Goal: Information Seeking & Learning: Find specific fact

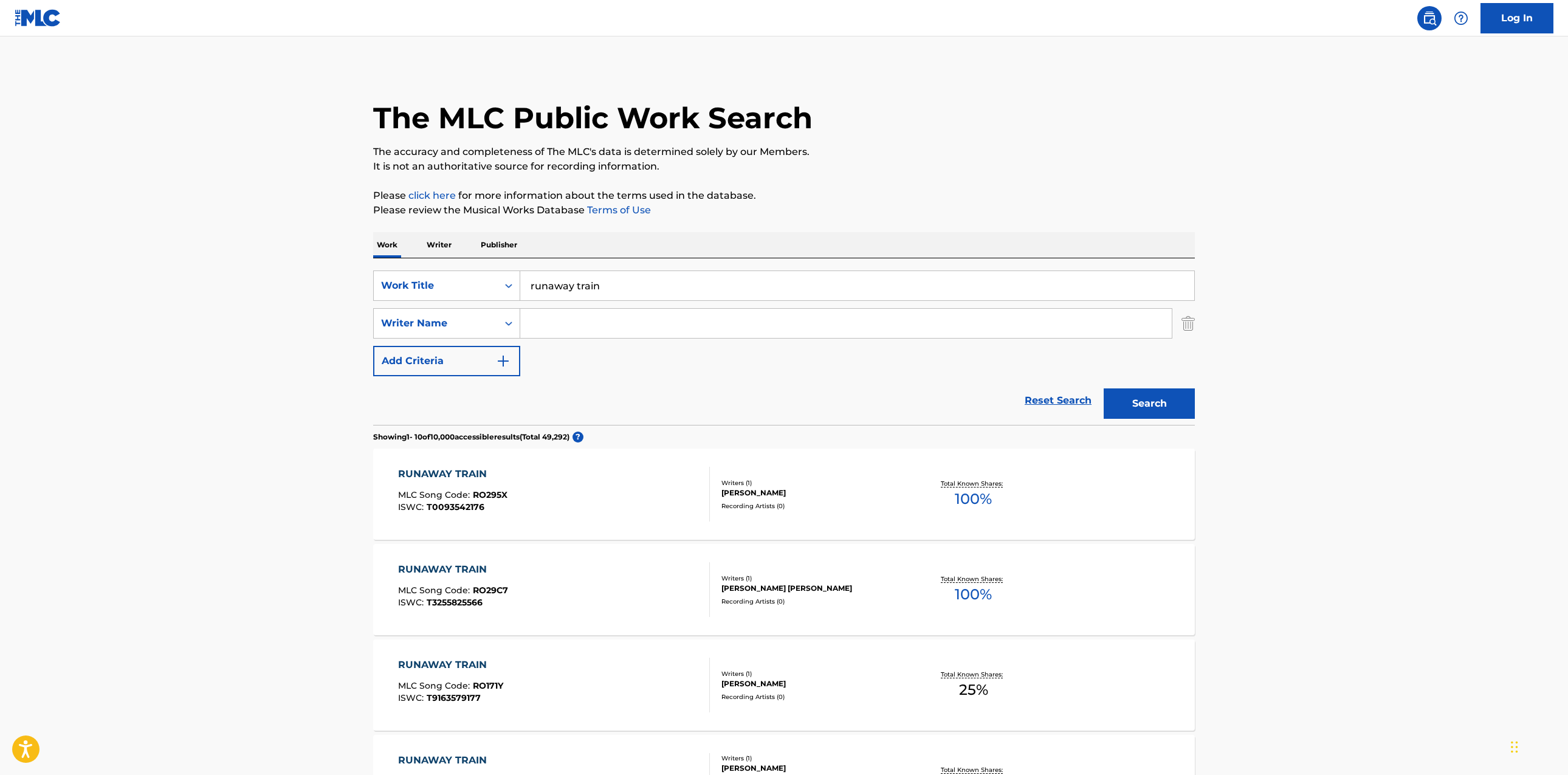
click at [707, 320] on input "Search Form" at bounding box center [846, 324] width 651 height 29
click at [1104, 388] on button "Search" at bounding box center [1150, 403] width 91 height 30
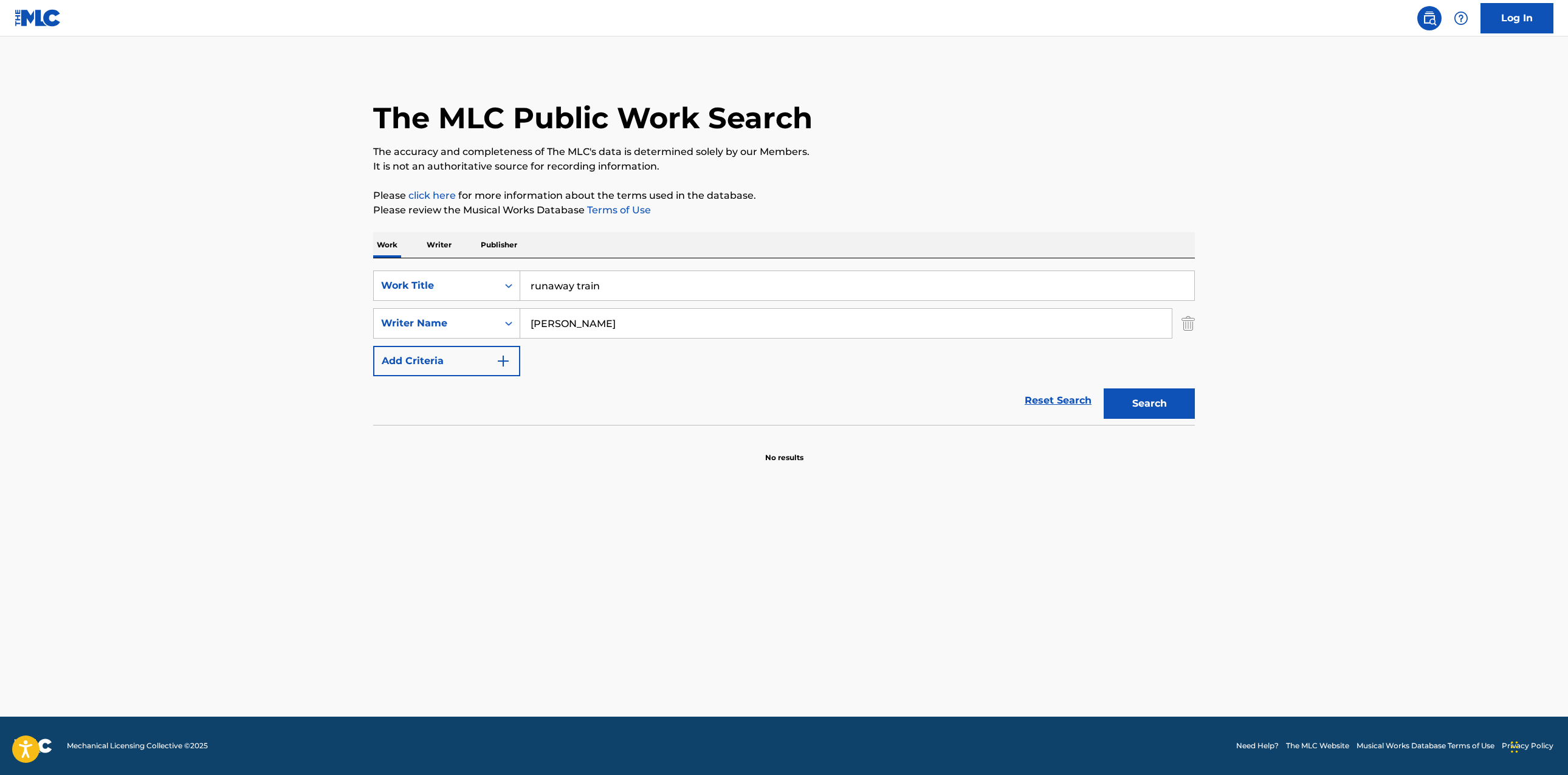
type input "[PERSON_NAME]"
click at [1104, 388] on button "Search" at bounding box center [1150, 403] width 91 height 30
click at [453, 246] on p "Writer" at bounding box center [439, 245] width 33 height 25
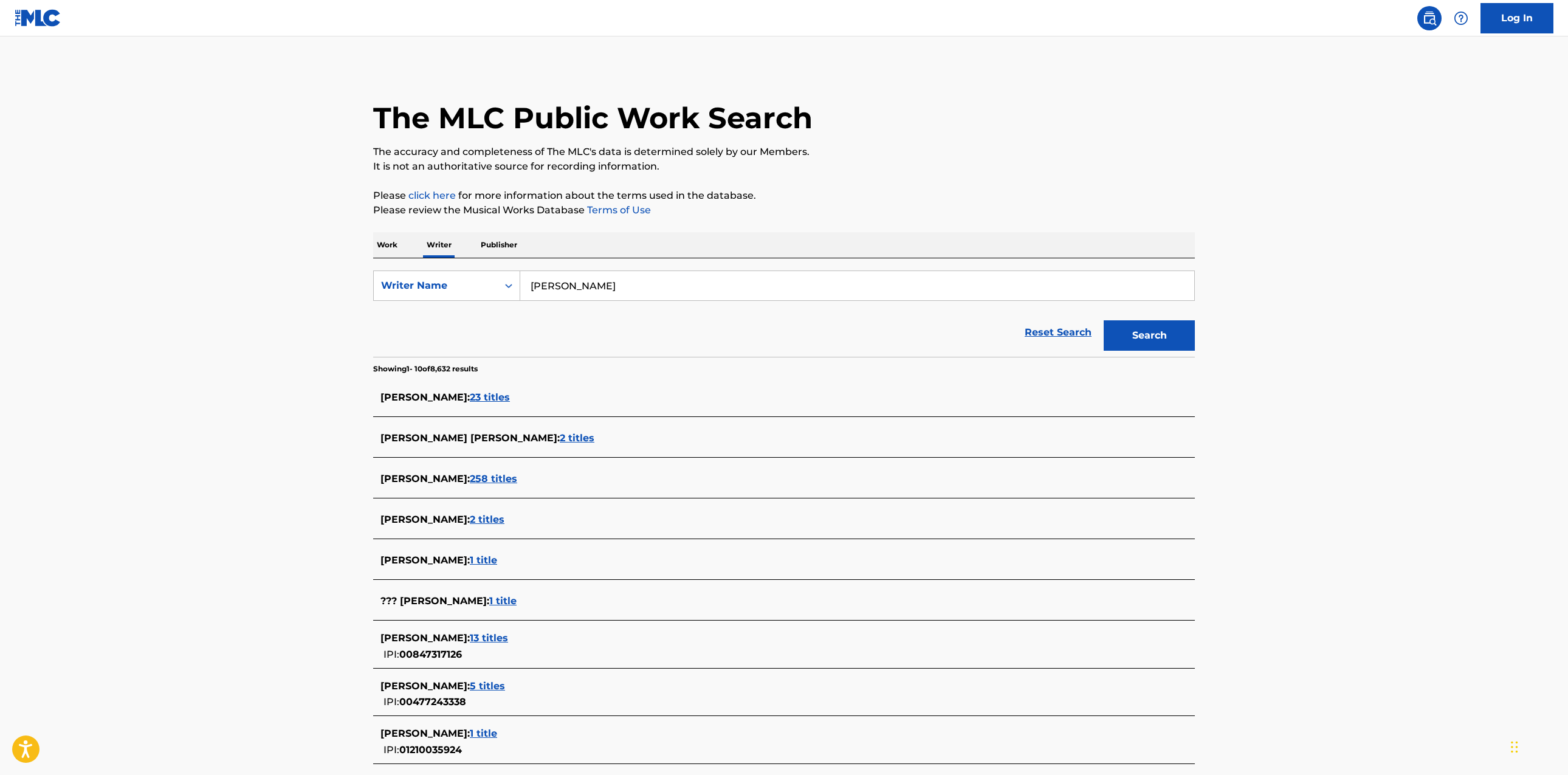
click at [480, 401] on span "23 titles" at bounding box center [489, 397] width 40 height 11
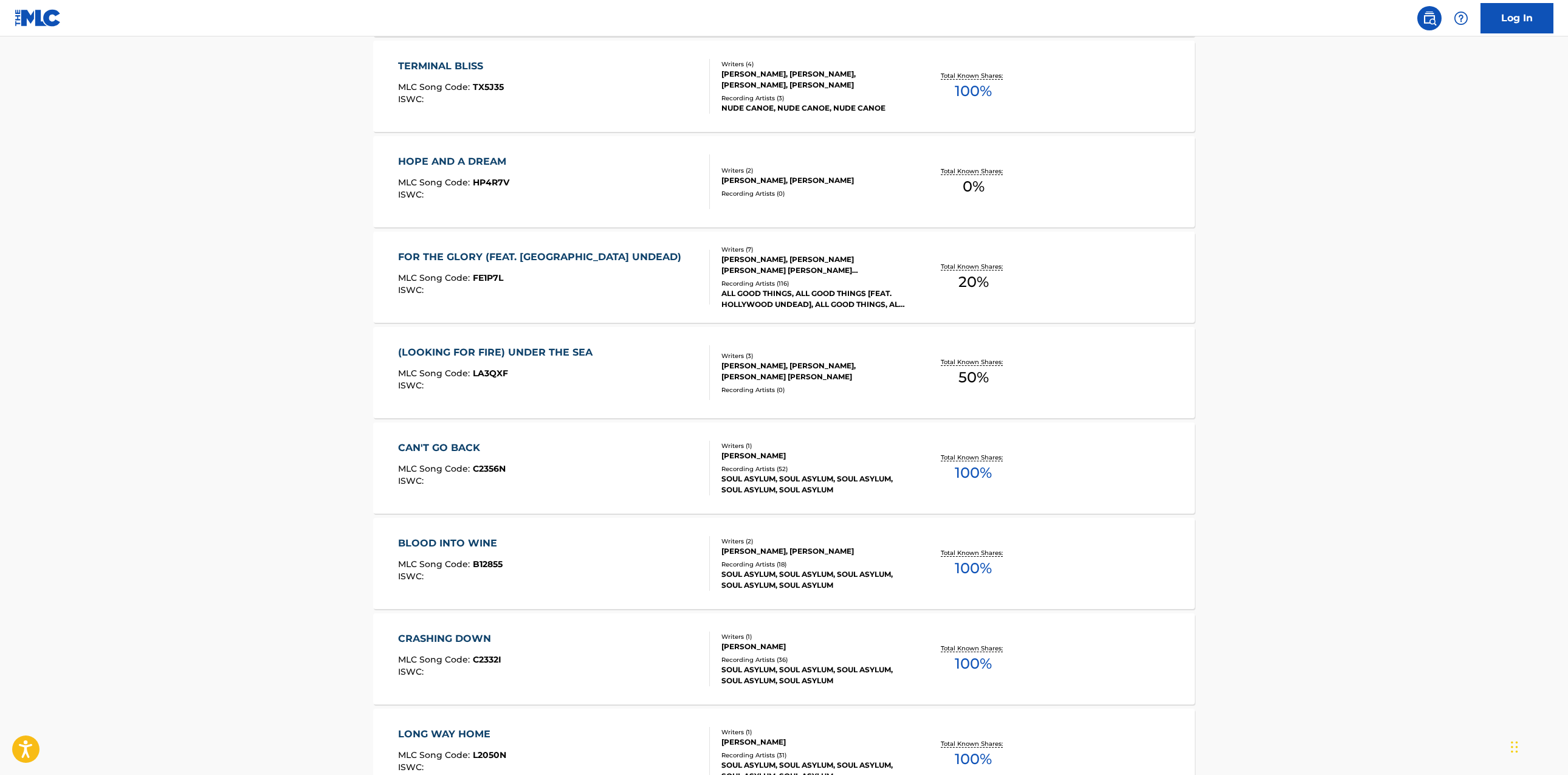
scroll to position [472, 0]
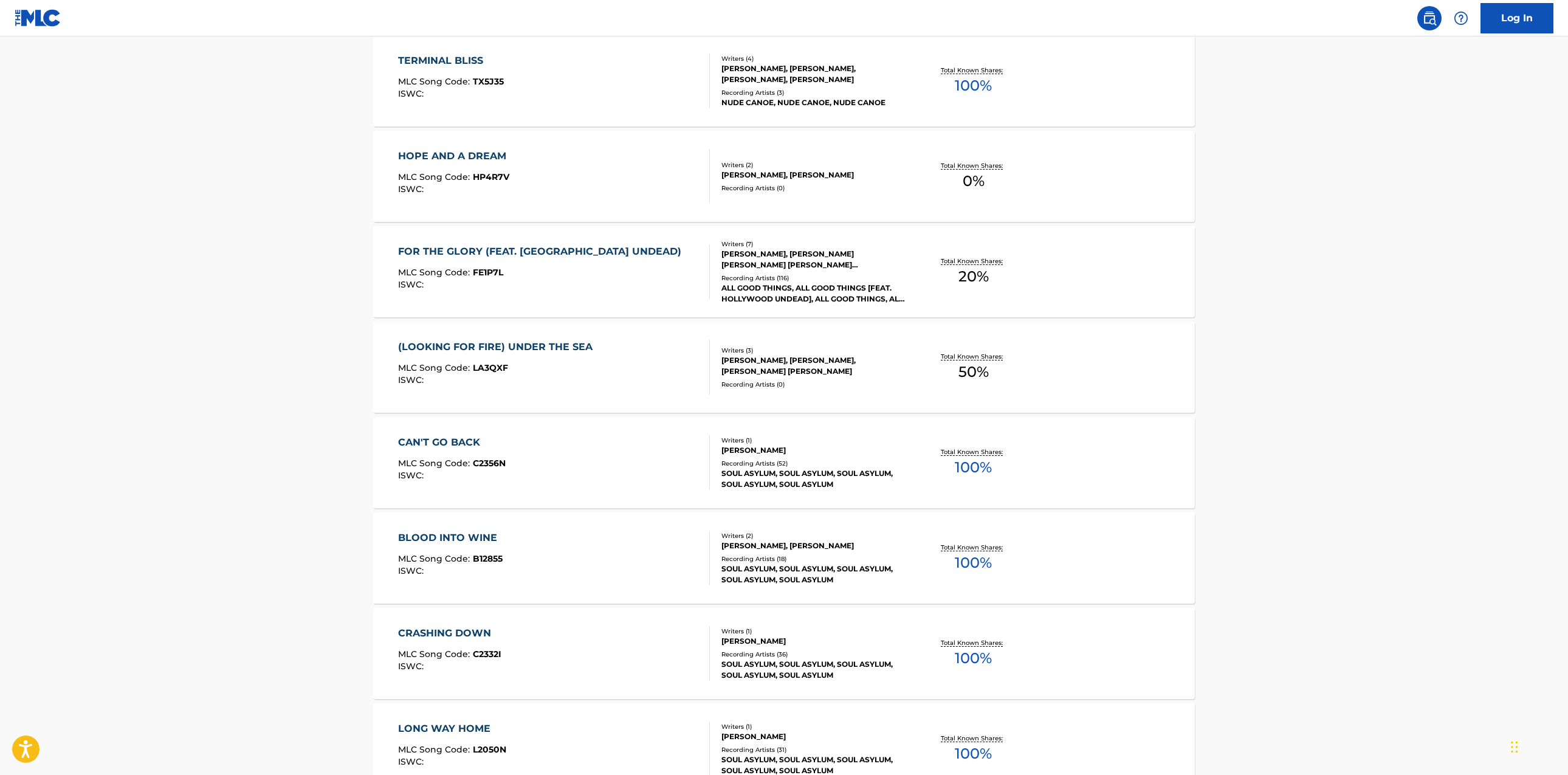
click at [581, 644] on div "CRASHING DOWN MLC Song Code : C2332I ISWC :" at bounding box center [554, 653] width 312 height 55
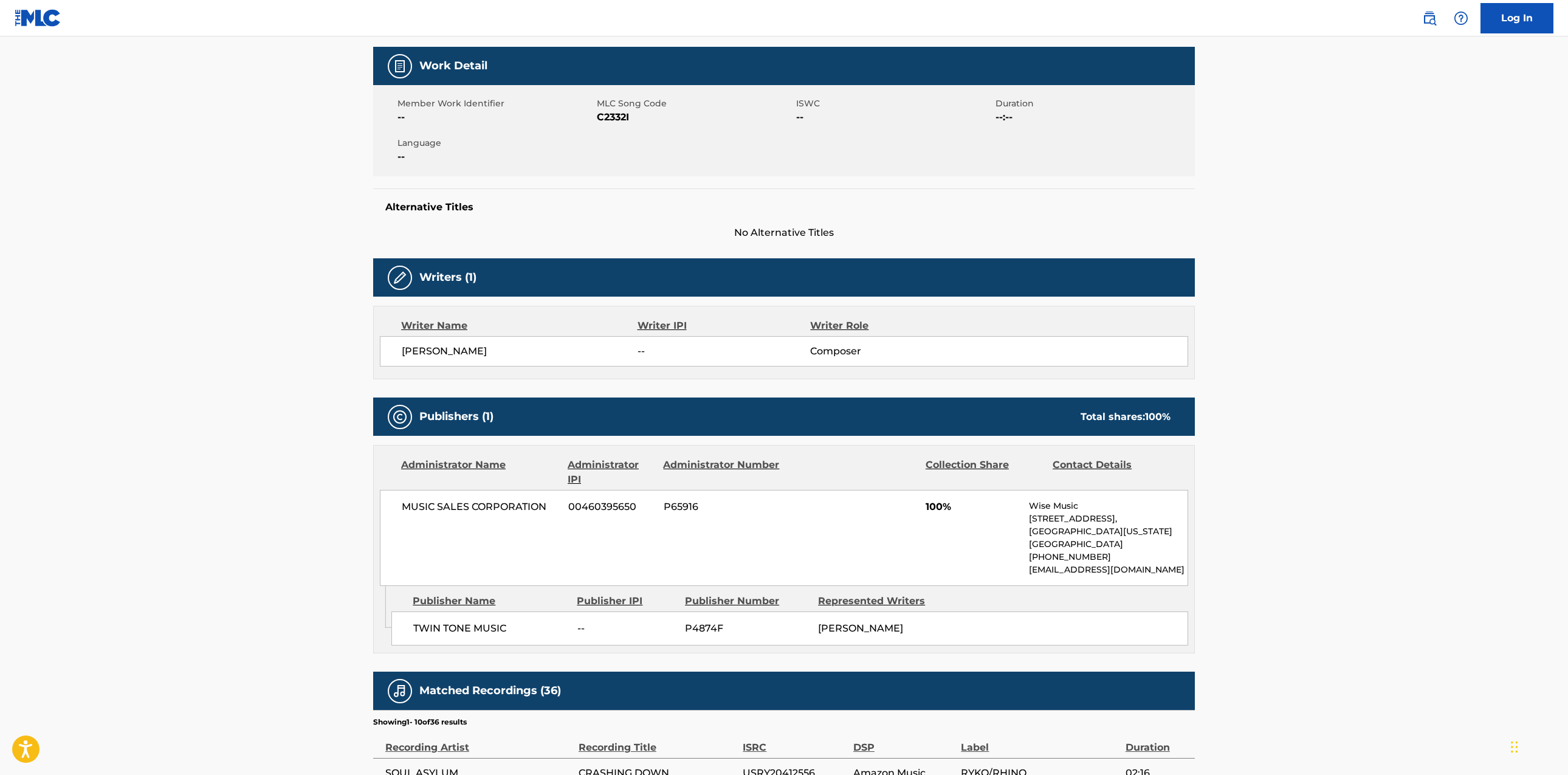
scroll to position [170, 0]
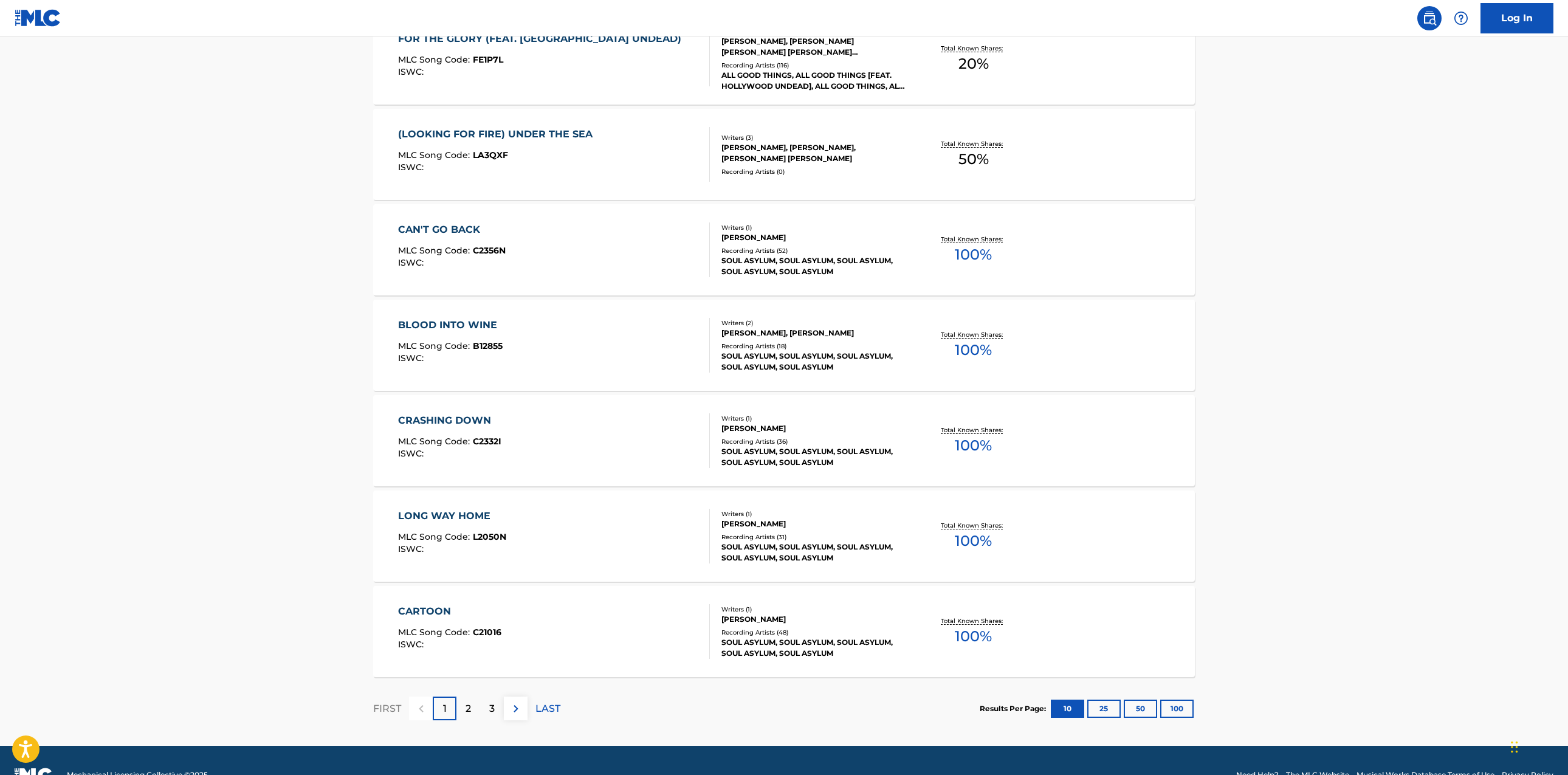
scroll to position [713, 0]
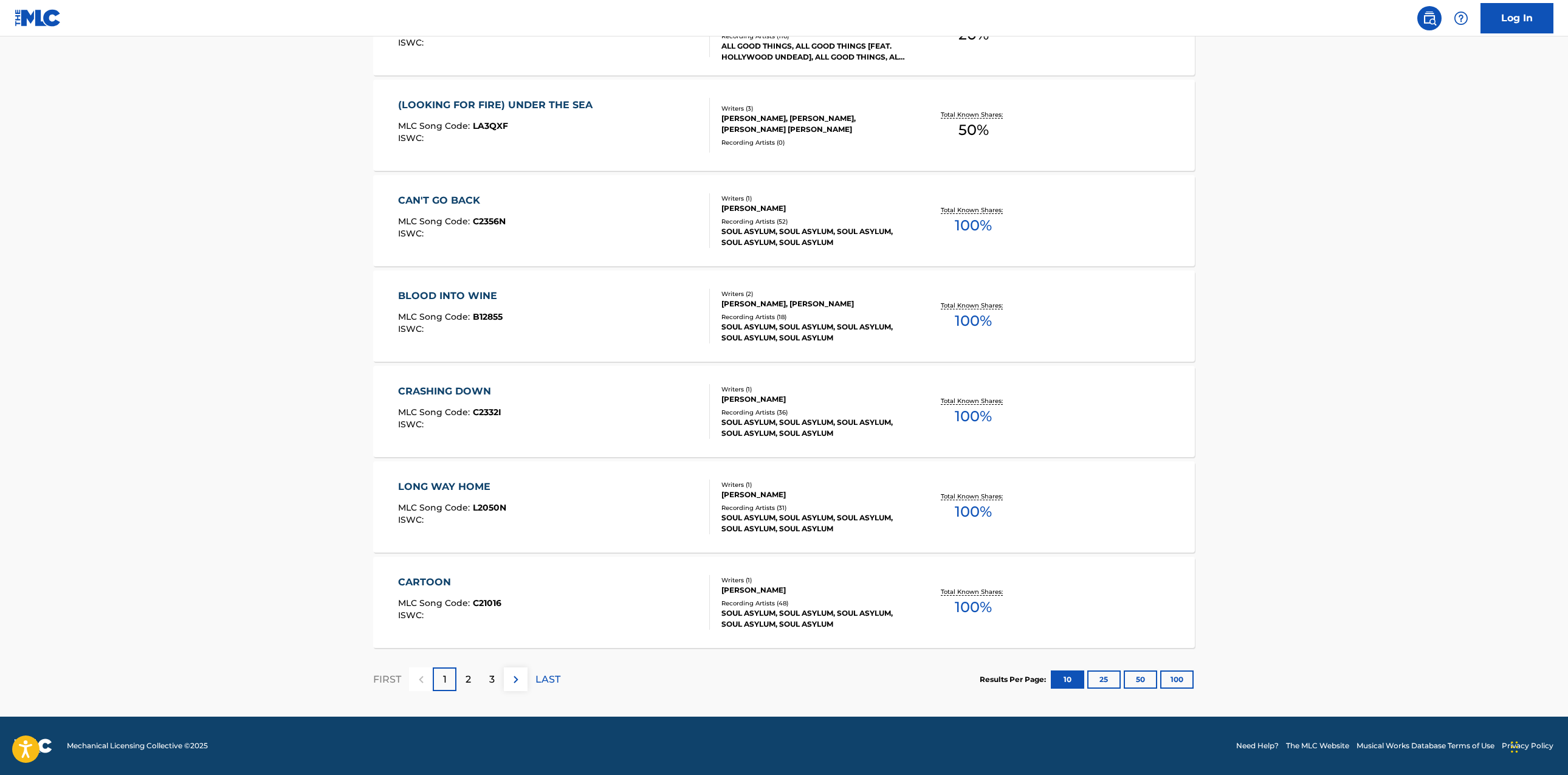
click at [480, 388] on div "CRASHING DOWN" at bounding box center [449, 392] width 104 height 15
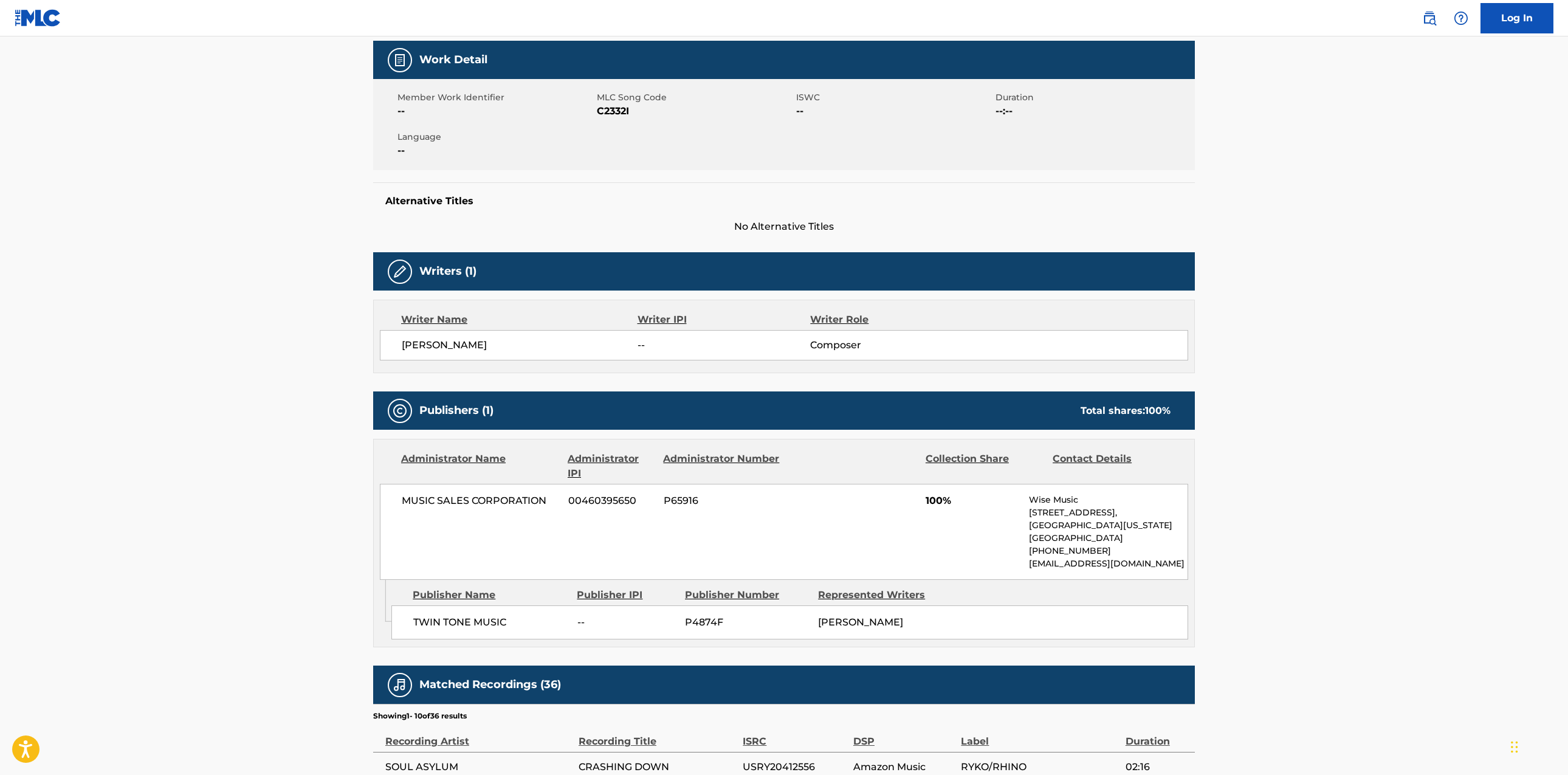
scroll to position [209, 0]
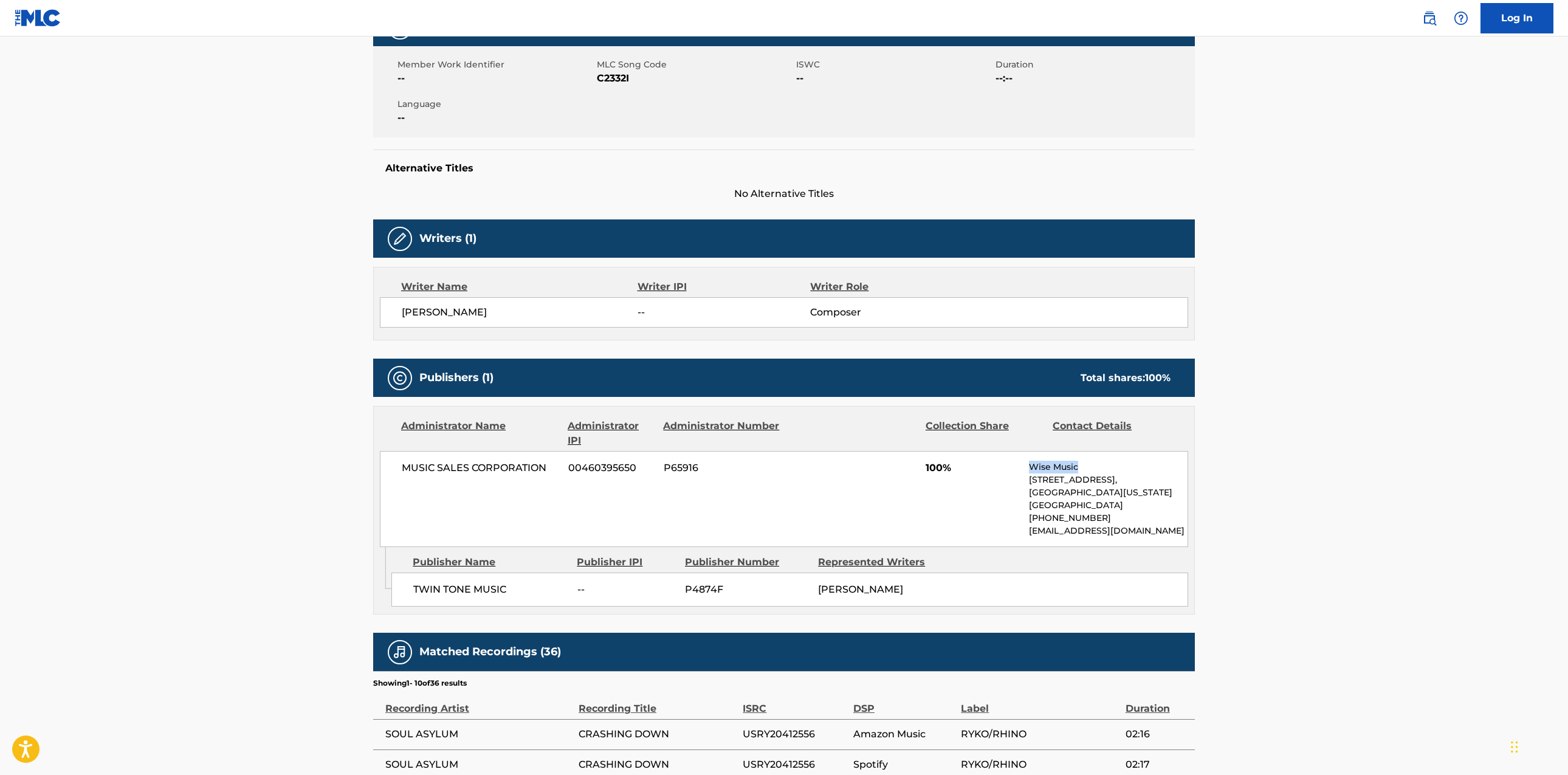
drag, startPoint x: 1080, startPoint y: 474, endPoint x: 1006, endPoint y: 466, distance: 74.4
click at [1006, 466] on div "MUSIC SALES CORPORATION 00460395650 P65916 100% Wise Music [STREET_ADDRESS][US_…" at bounding box center [784, 499] width 808 height 96
copy div "Wise Music"
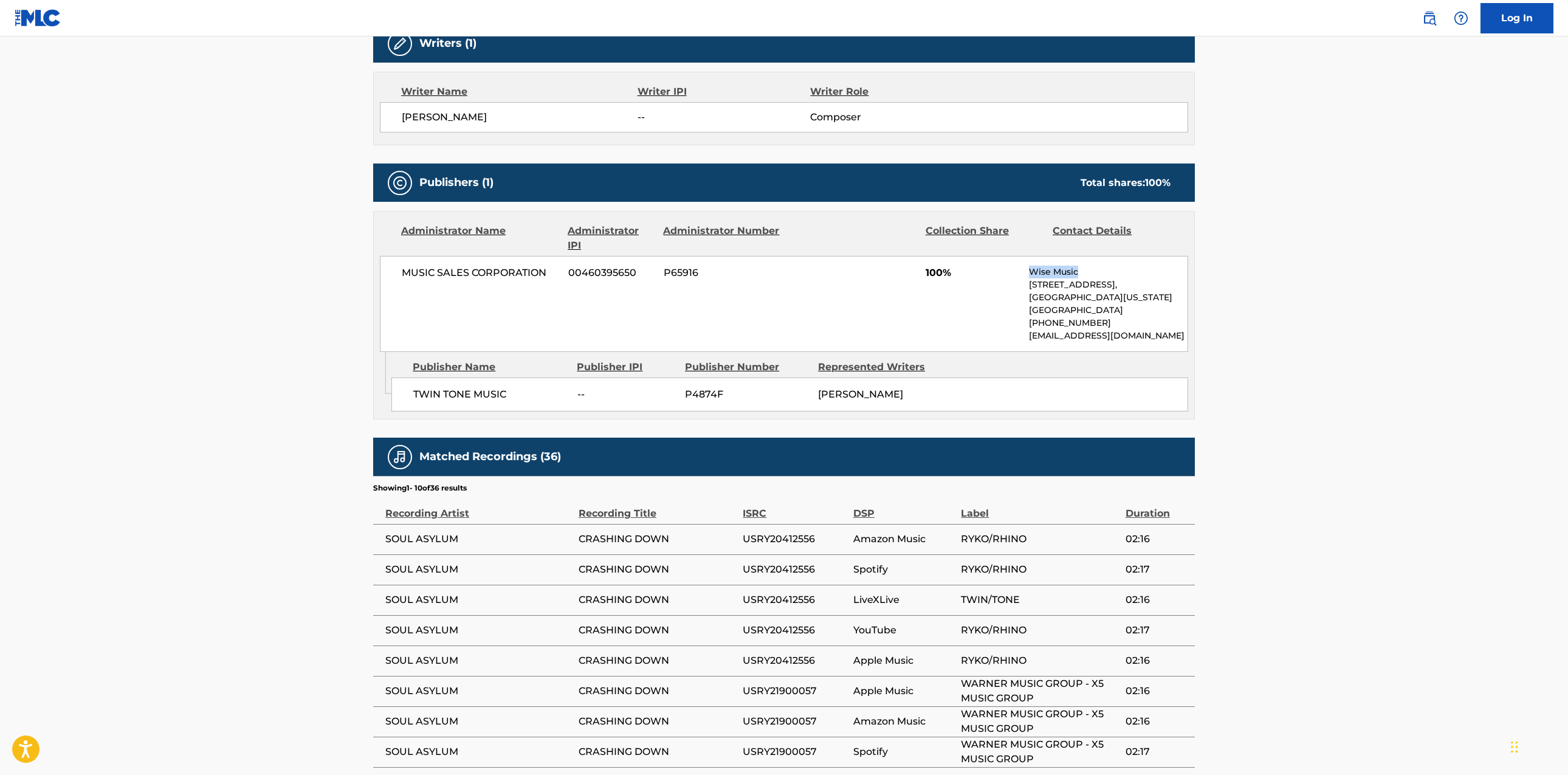
scroll to position [405, 0]
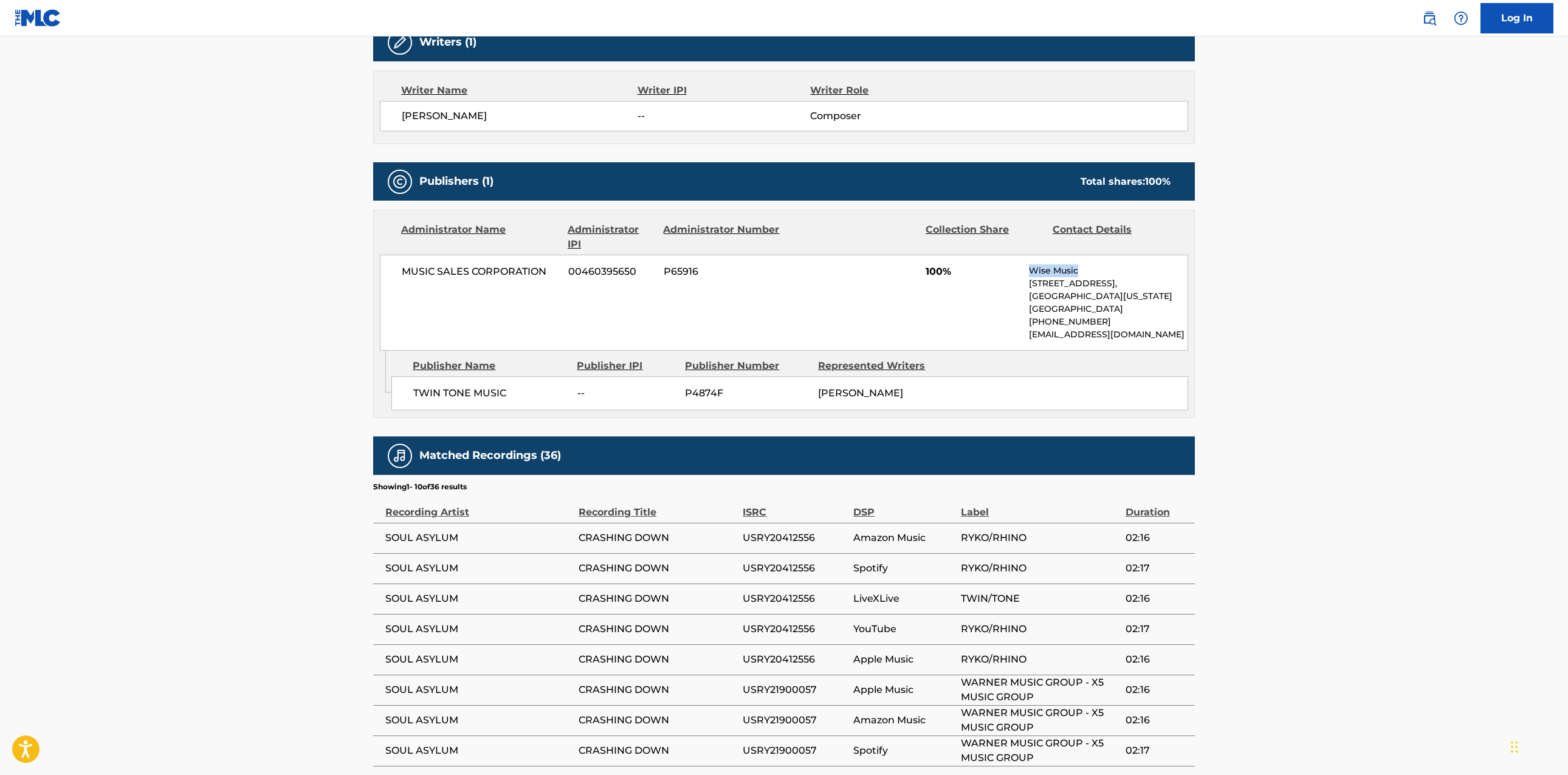
drag, startPoint x: 1081, startPoint y: 272, endPoint x: 1011, endPoint y: 268, distance: 70.1
click at [1015, 268] on div "MUSIC SALES CORPORATION 00460395650 P65916 100% Wise Music [STREET_ADDRESS][US_…" at bounding box center [784, 303] width 808 height 96
drag, startPoint x: 372, startPoint y: 388, endPoint x: 333, endPoint y: 383, distance: 39.3
click at [334, 383] on main "< Back to public search results Copy work link CRASHING DOWN Work Detail Member…" at bounding box center [784, 260] width 1568 height 1259
click at [1044, 388] on div "TWIN TONE MUSIC -- P4874F [PERSON_NAME]" at bounding box center [789, 393] width 797 height 34
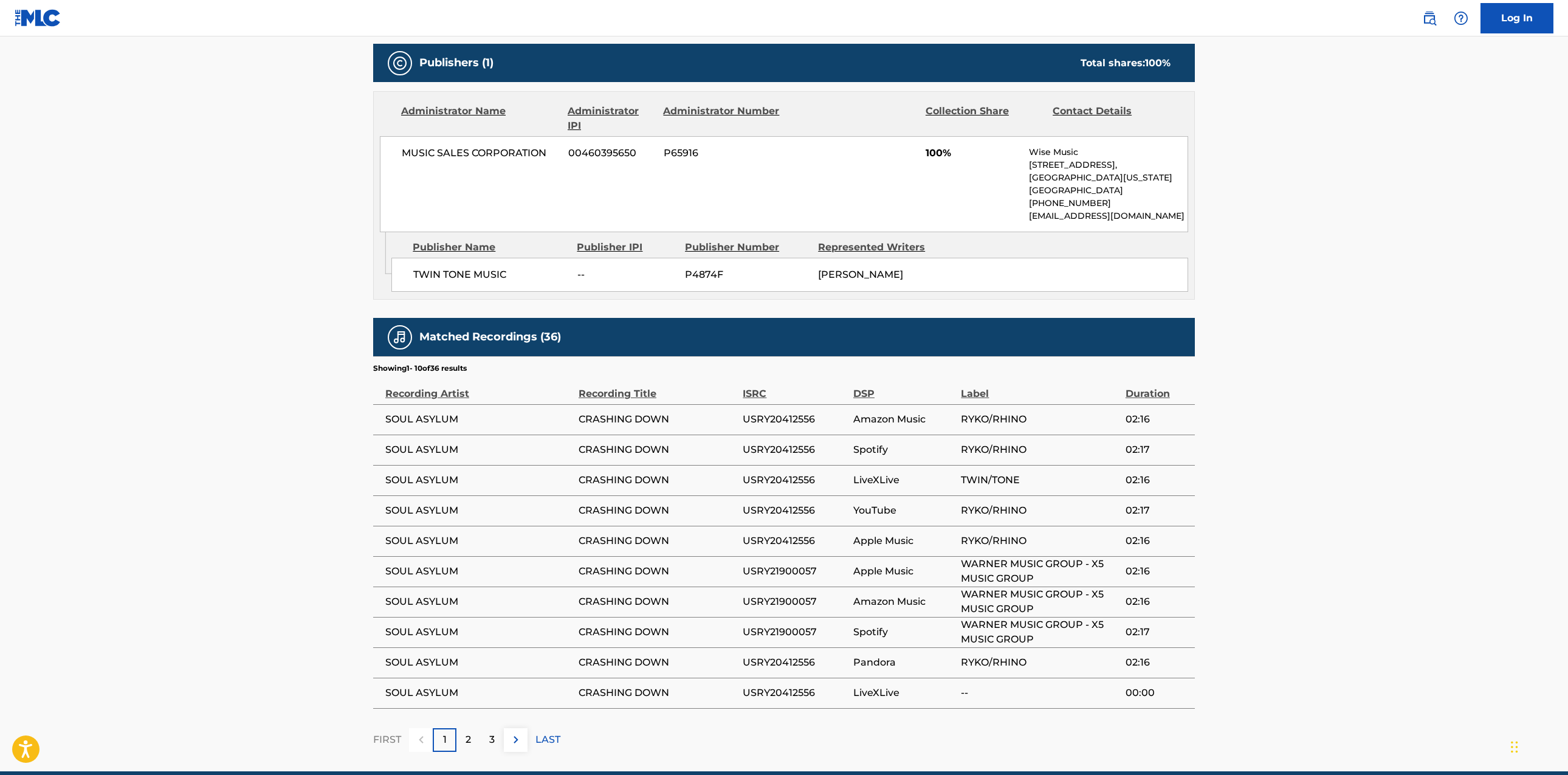
scroll to position [525, 0]
drag, startPoint x: 1024, startPoint y: 663, endPoint x: 894, endPoint y: 652, distance: 130.5
click at [893, 652] on tr "SOUL ASYLUM CRASHING DOWN USRY20412556 Pandora RYKO/RHINO 02:16" at bounding box center [784, 662] width 822 height 30
drag, startPoint x: 1073, startPoint y: 651, endPoint x: 1037, endPoint y: 660, distance: 37.1
click at [1071, 653] on td "RYKO/RHINO" at bounding box center [1043, 662] width 164 height 30
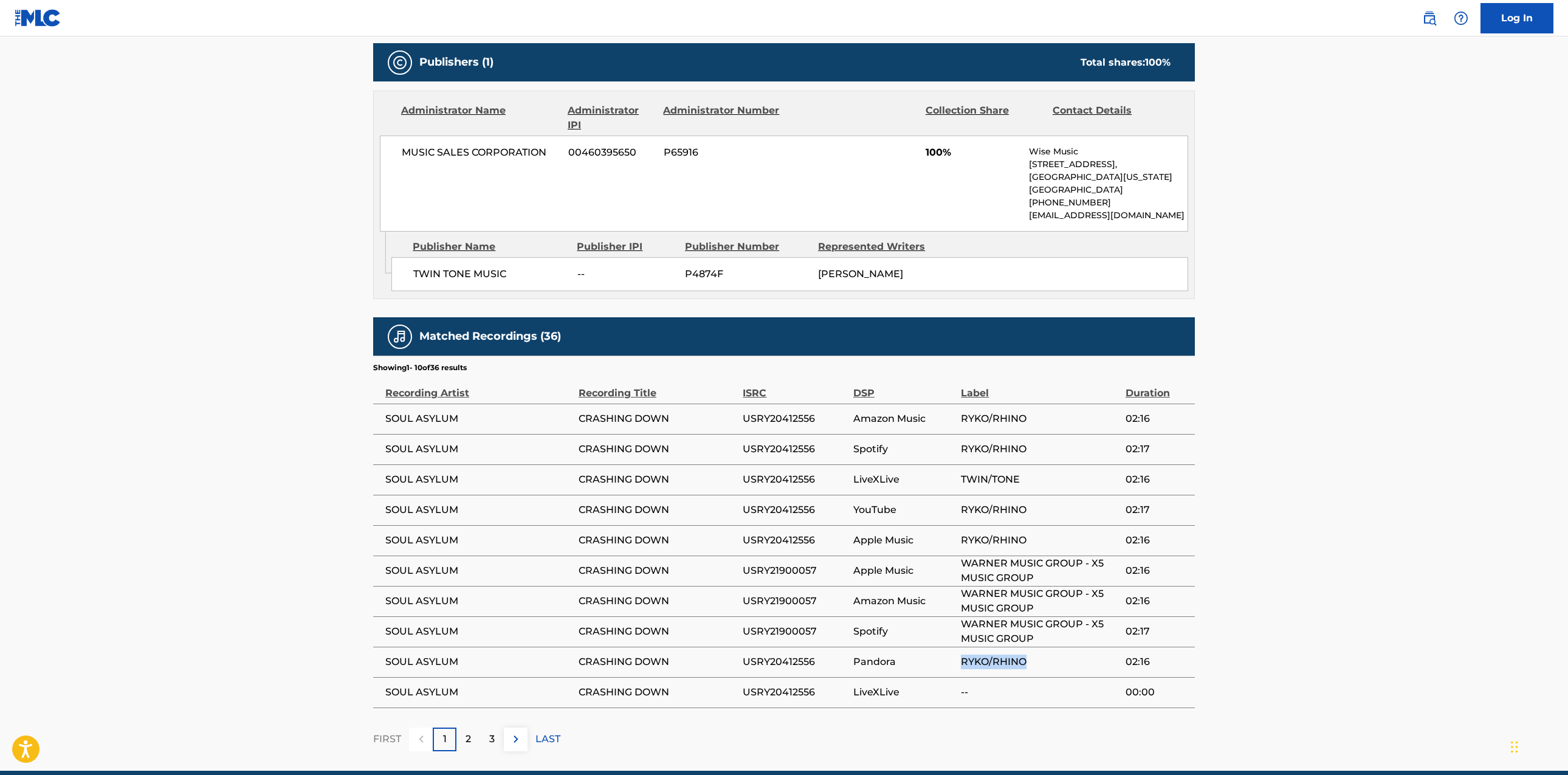
drag, startPoint x: 970, startPoint y: 662, endPoint x: 890, endPoint y: 658, distance: 80.1
click at [892, 658] on tr "SOUL ASYLUM CRASHING DOWN USRY20412556 Pandora RYKO/RHINO 02:16" at bounding box center [784, 662] width 822 height 30
click at [1320, 484] on main "< Back to public search results Copy work link CRASHING DOWN Work Detail Member…" at bounding box center [784, 141] width 1568 height 1259
